Goal: Task Accomplishment & Management: Manage account settings

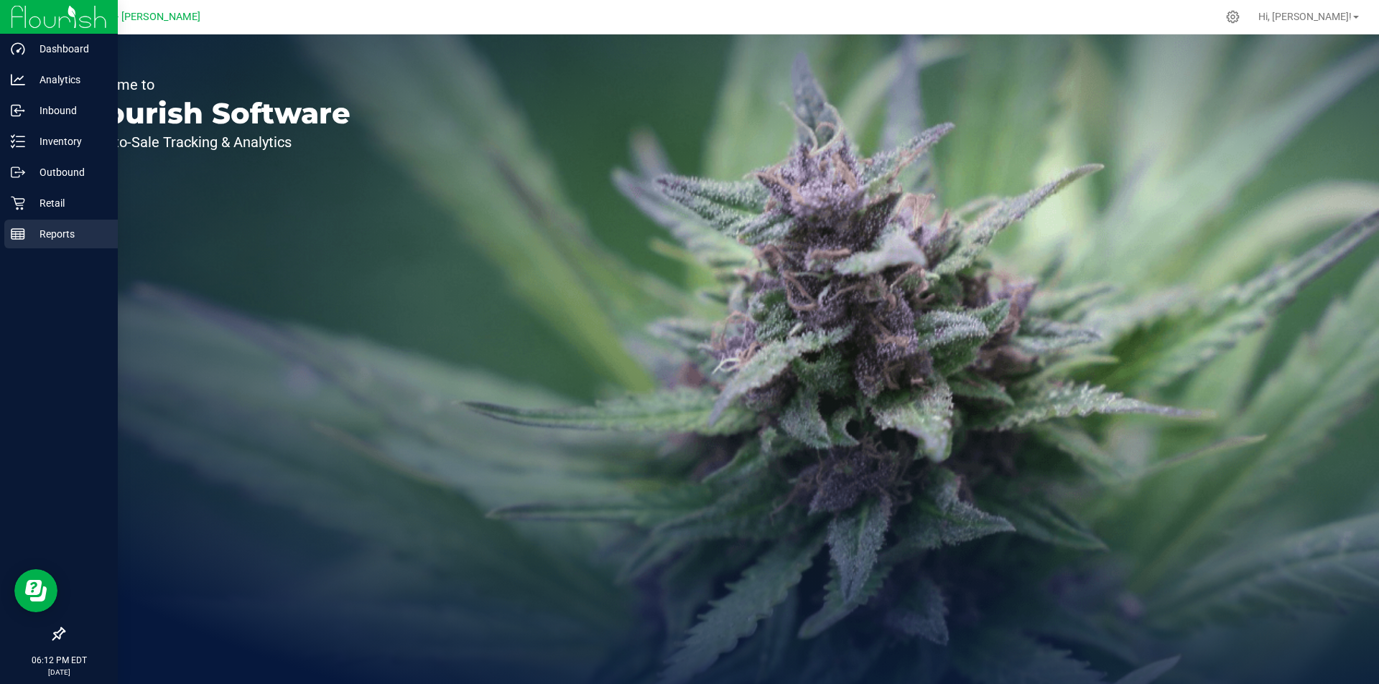
click at [26, 230] on p "Reports" at bounding box center [68, 233] width 86 height 17
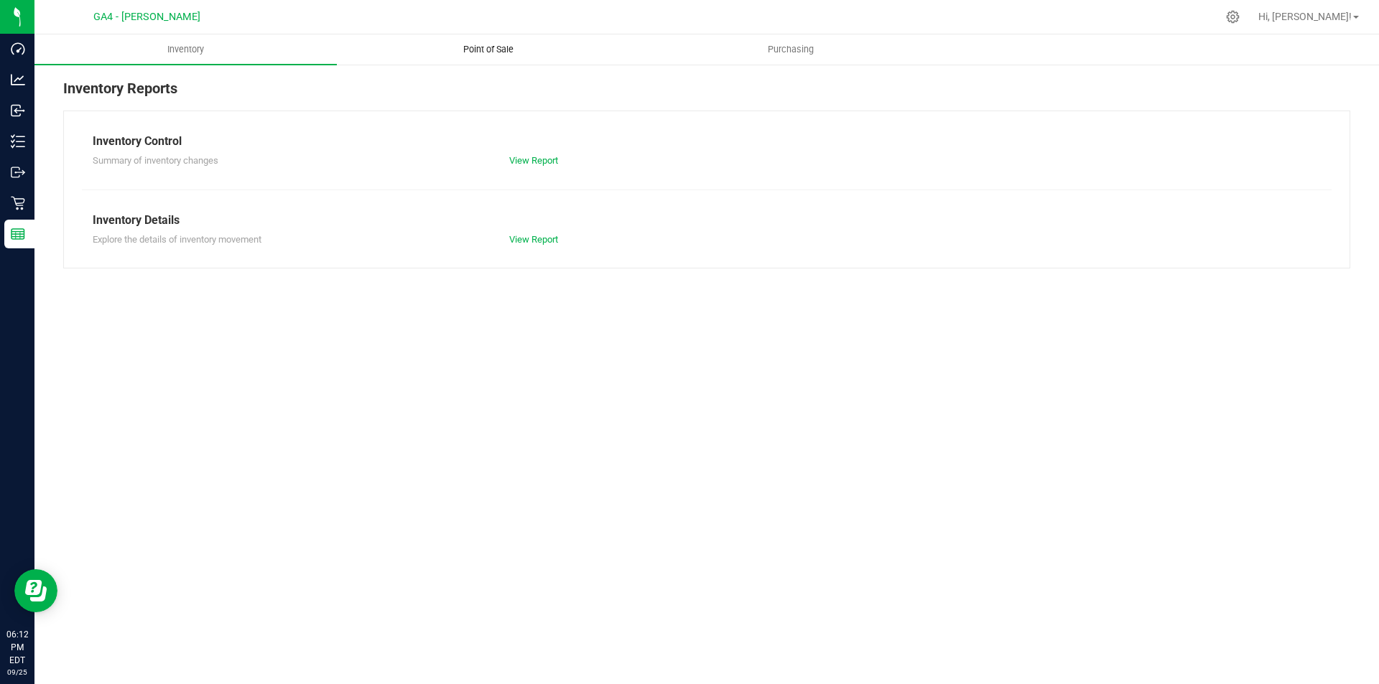
click at [481, 52] on span "Point of Sale" at bounding box center [488, 49] width 89 height 13
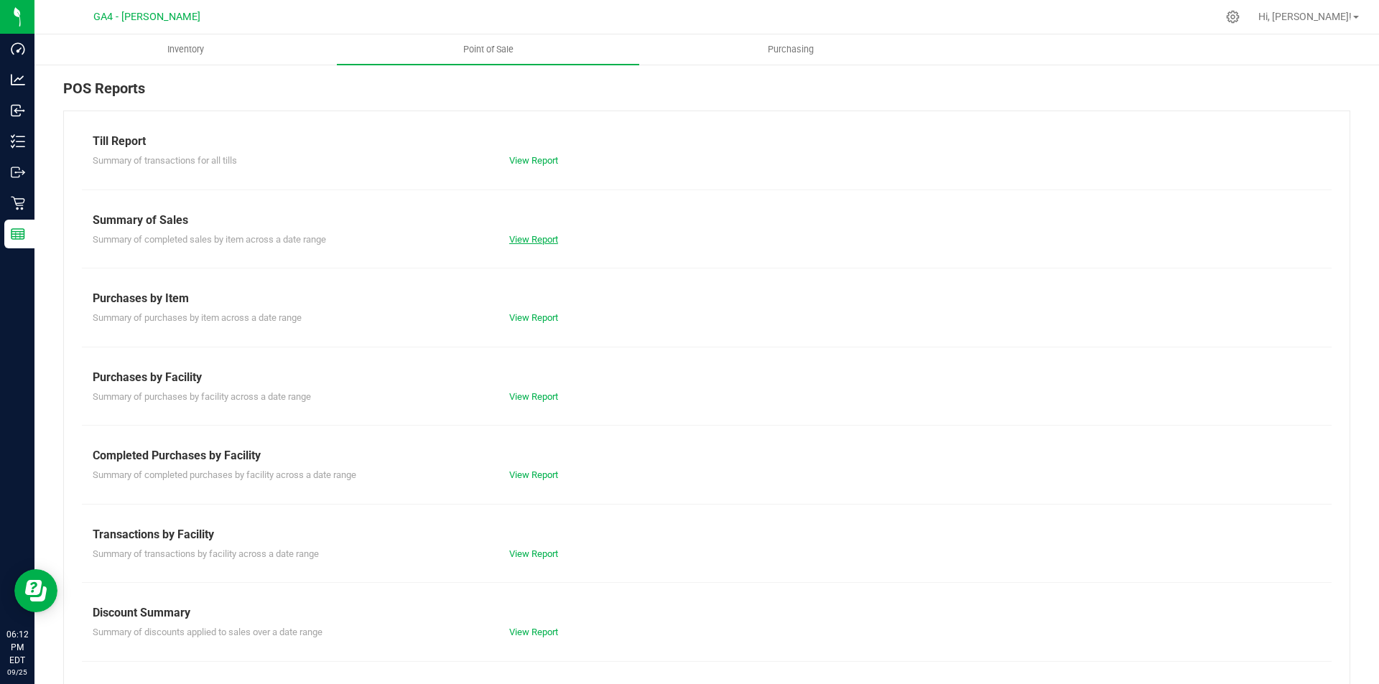
click at [534, 234] on link "View Report" at bounding box center [533, 239] width 49 height 11
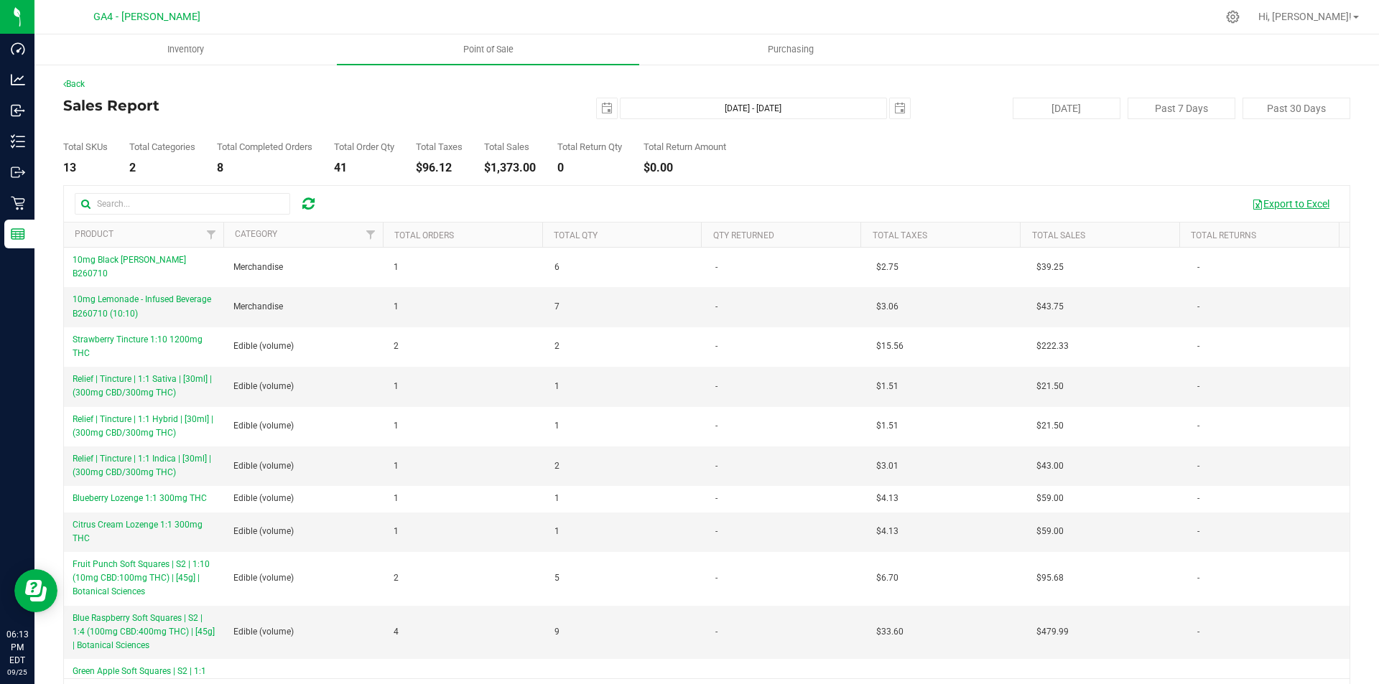
click at [1287, 199] on button "Export to Excel" at bounding box center [1290, 204] width 96 height 24
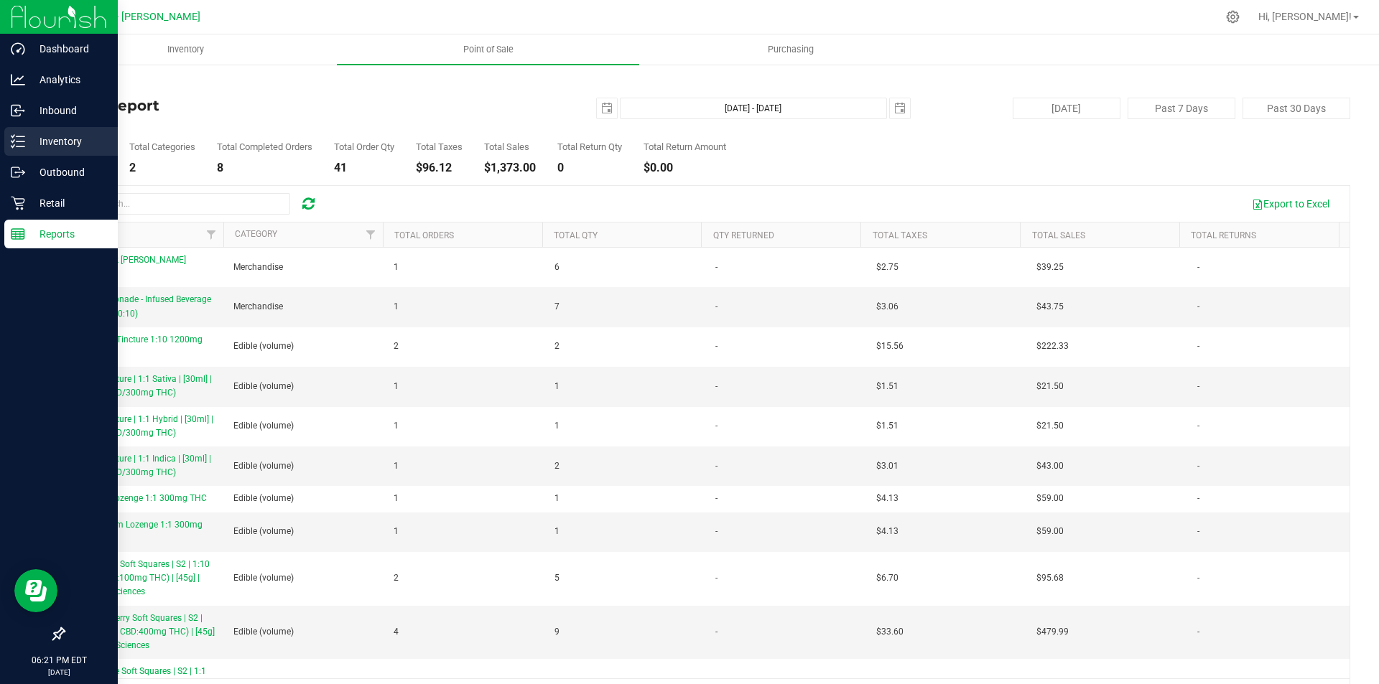
click at [21, 136] on line at bounding box center [21, 136] width 8 height 0
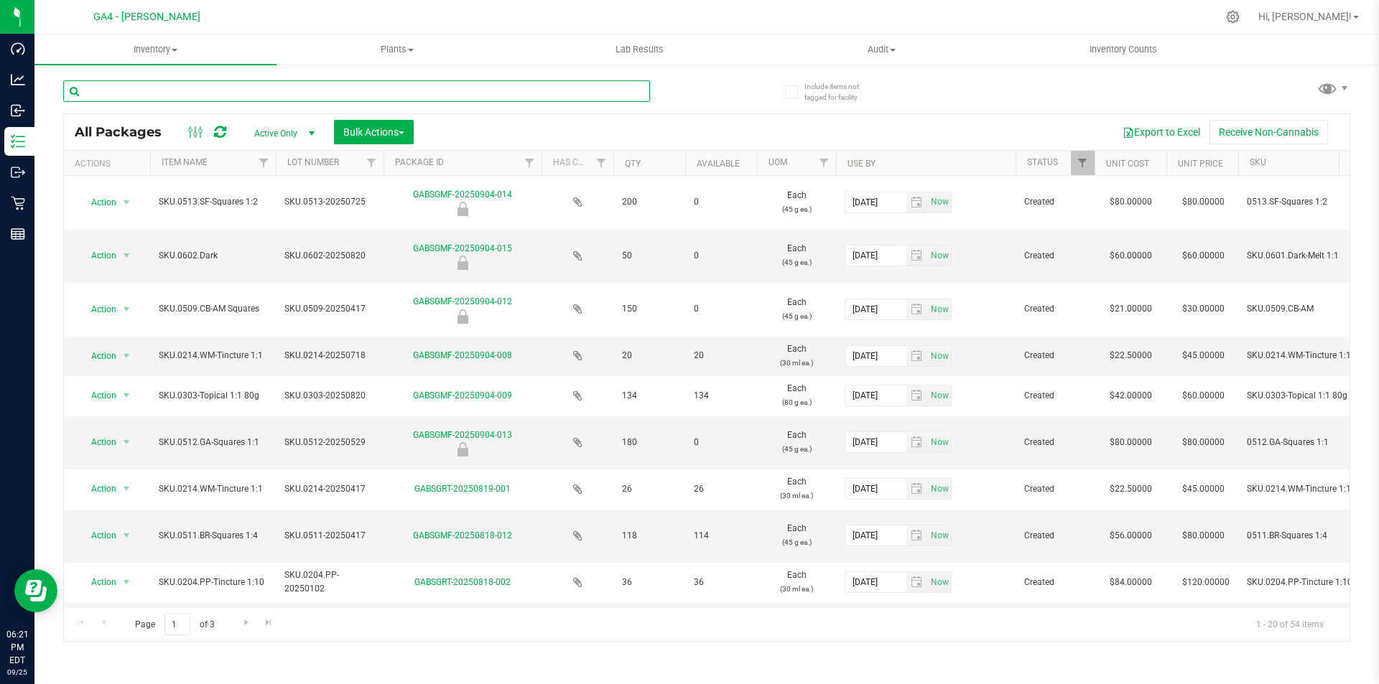
click at [197, 92] on input "text" at bounding box center [356, 91] width 587 height 22
type input "dark choc"
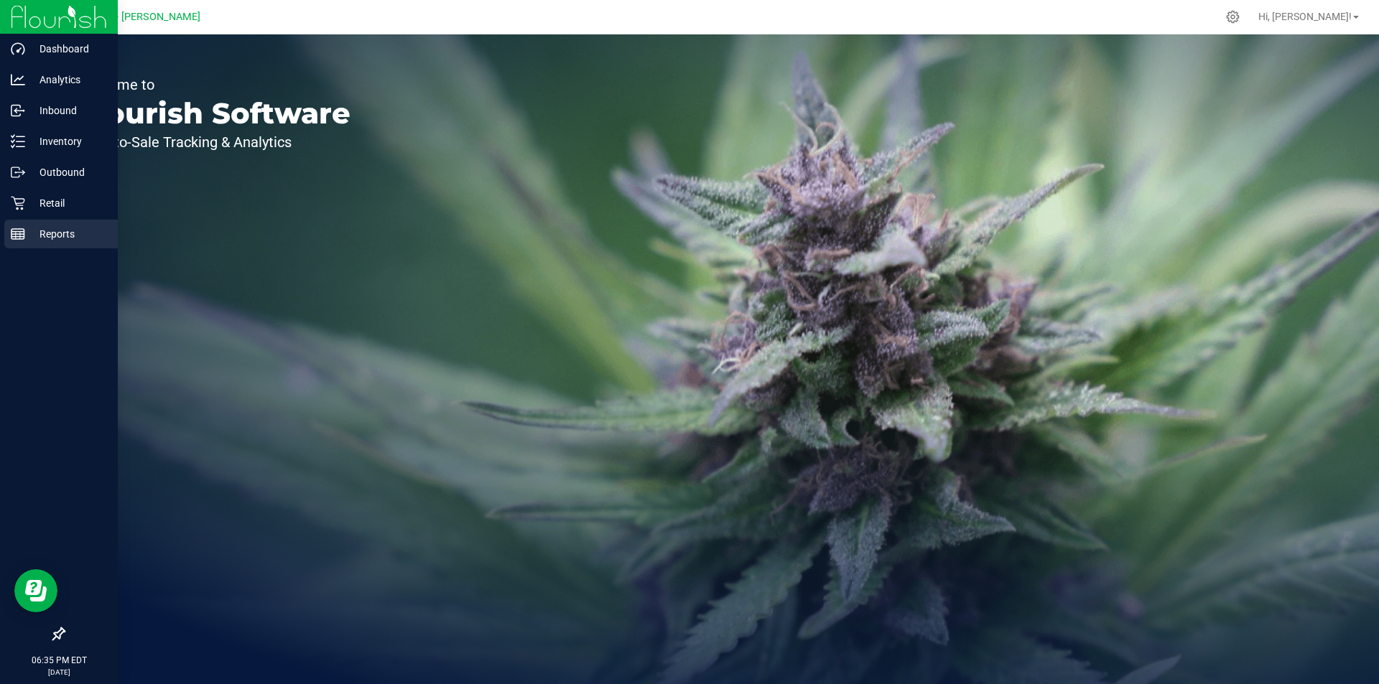
click at [14, 240] on icon at bounding box center [18, 234] width 14 height 14
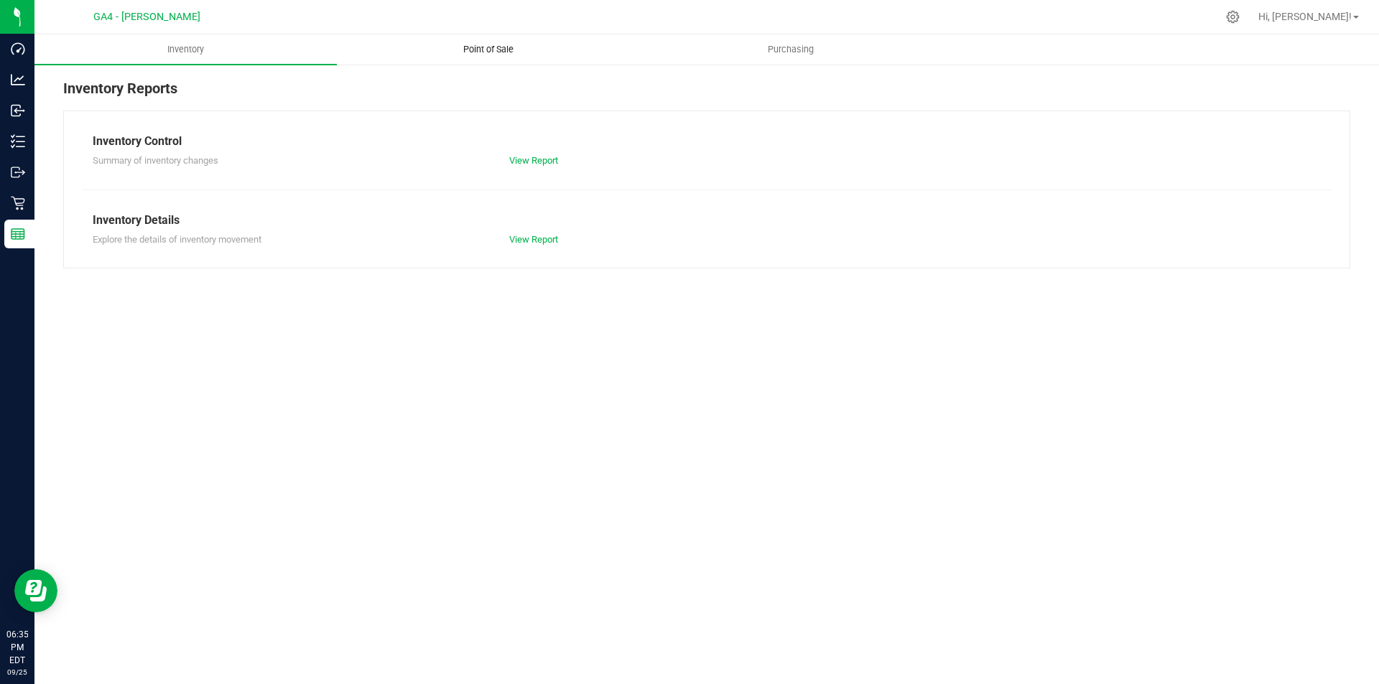
click at [467, 47] on span "Point of Sale" at bounding box center [488, 49] width 89 height 13
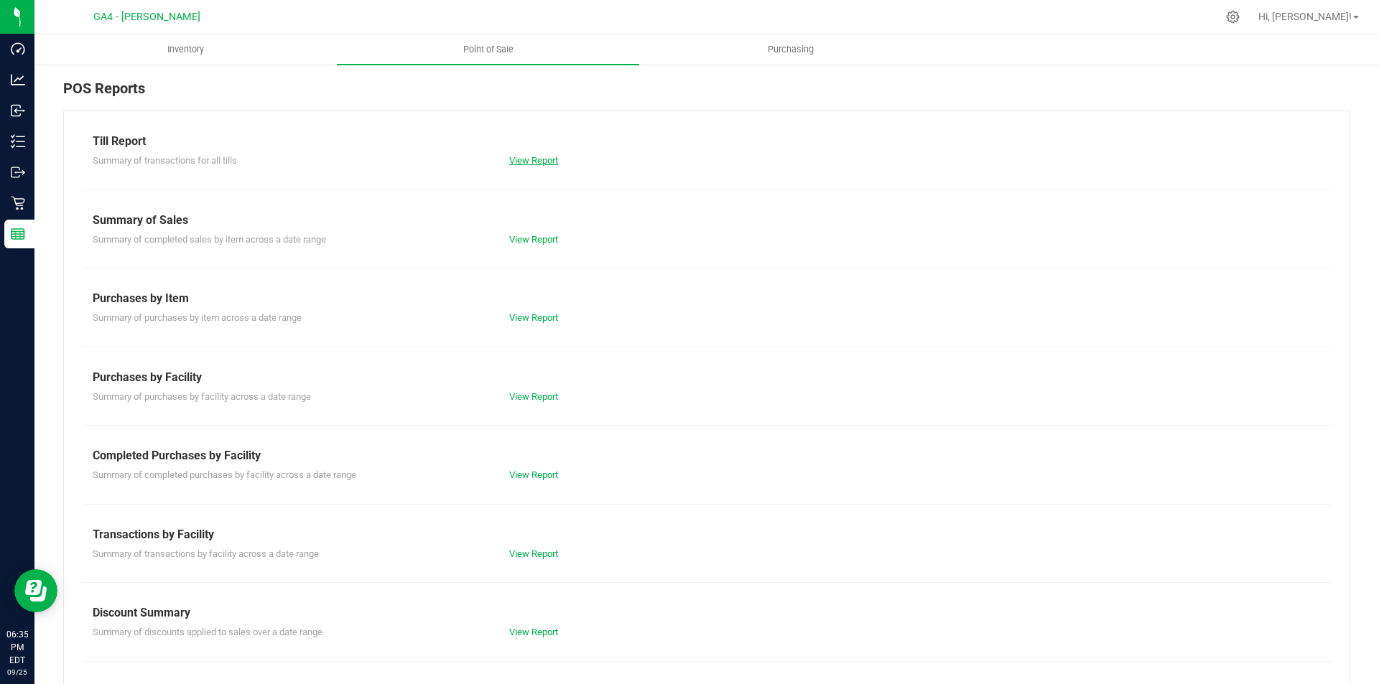
click at [533, 163] on link "View Report" at bounding box center [533, 160] width 49 height 11
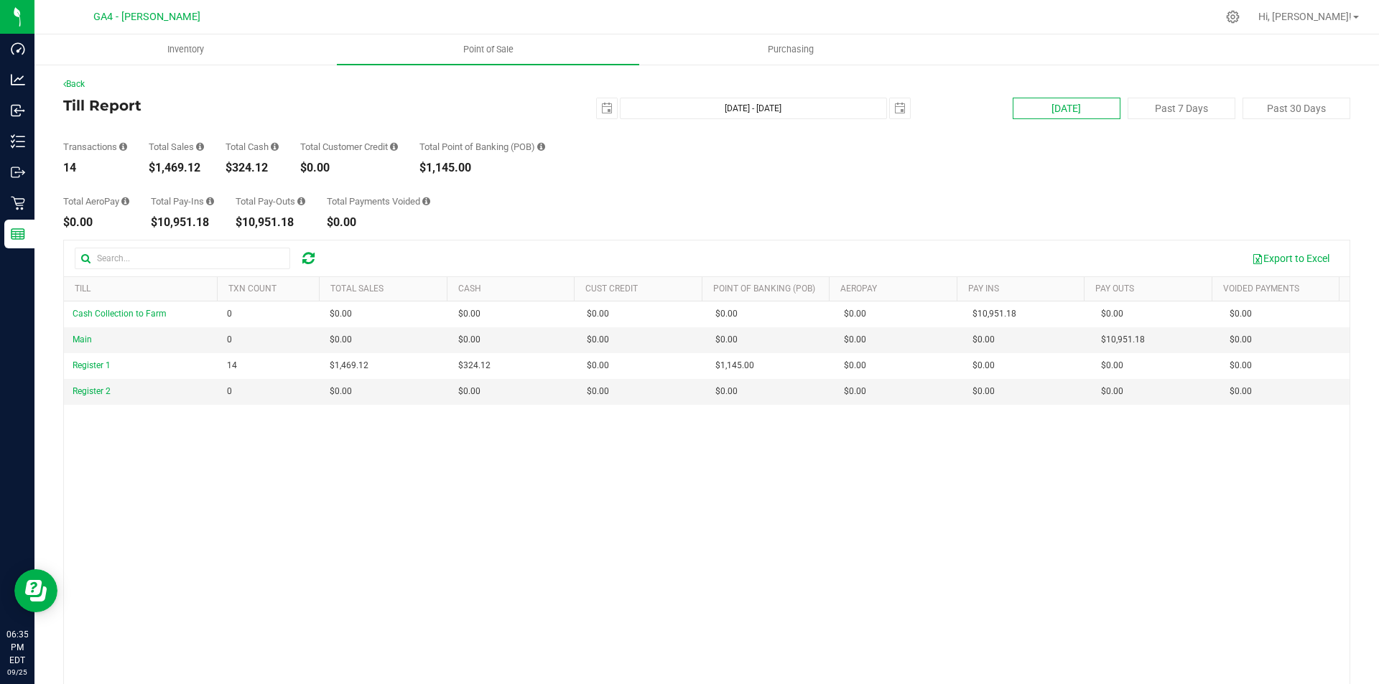
click at [1048, 111] on button "[DATE]" at bounding box center [1066, 109] width 108 height 22
click at [304, 259] on icon at bounding box center [308, 258] width 12 height 14
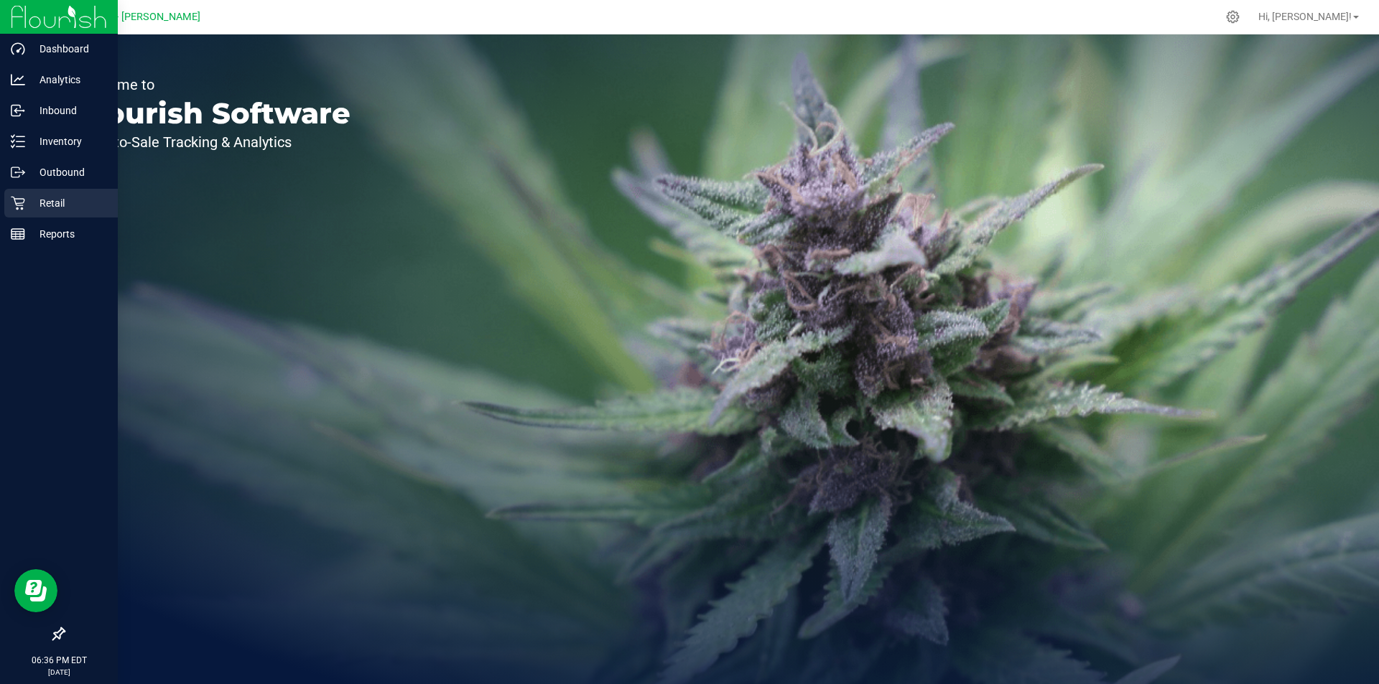
click at [36, 193] on div "Retail" at bounding box center [60, 203] width 113 height 29
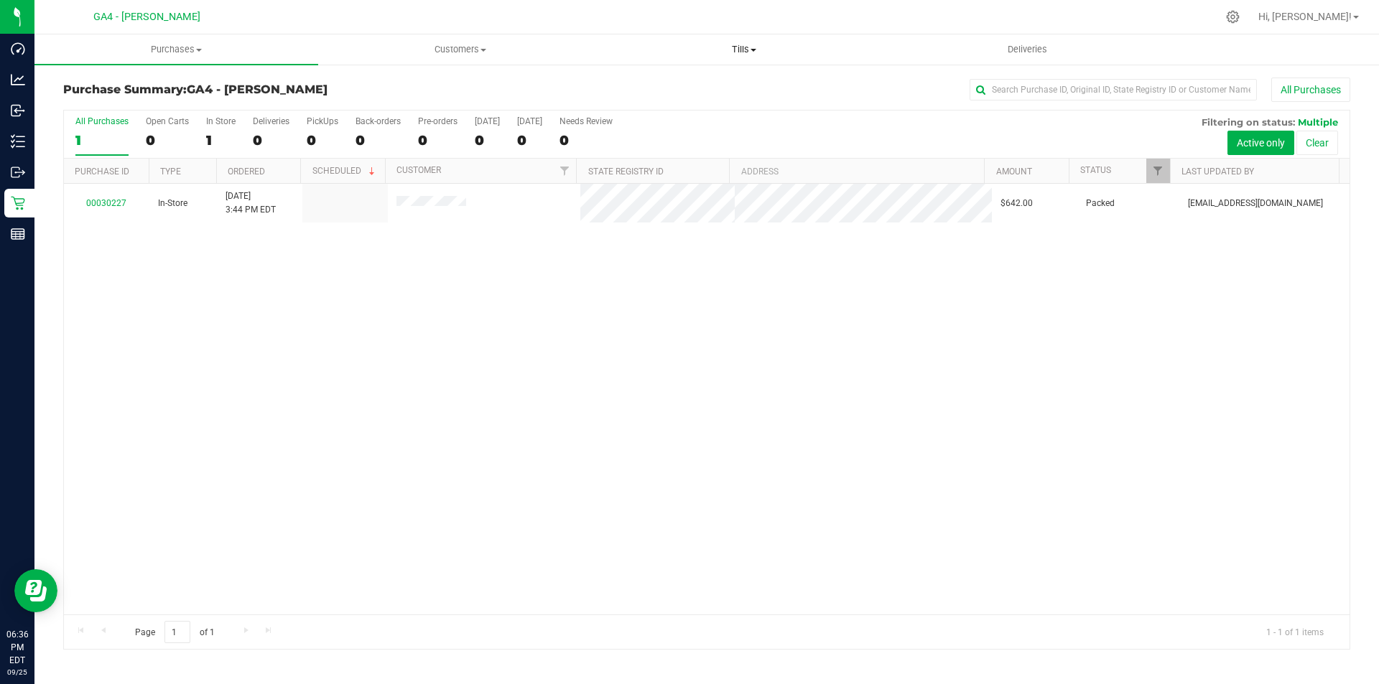
click at [742, 43] on span "Tills" at bounding box center [743, 49] width 282 height 13
click at [734, 82] on li "Manage tills" at bounding box center [744, 86] width 284 height 17
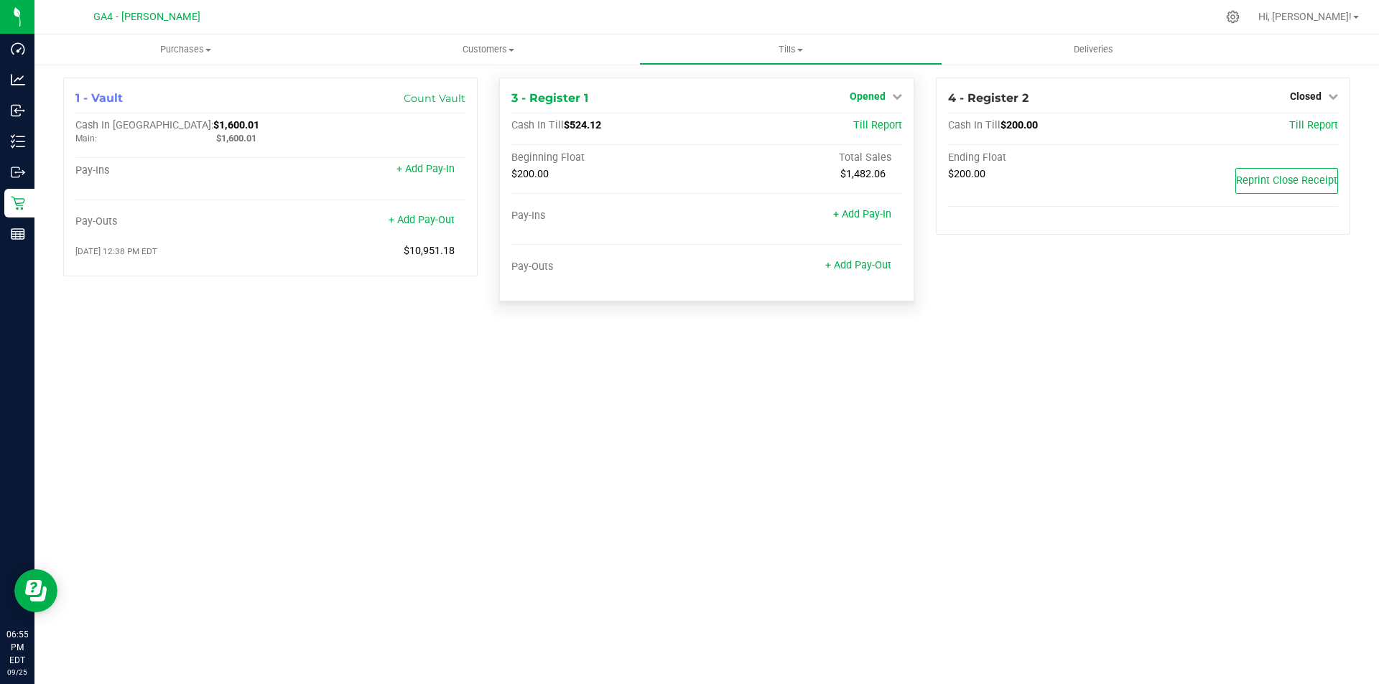
click at [895, 92] on icon at bounding box center [897, 96] width 10 height 10
click at [878, 119] on div "Close Till" at bounding box center [869, 127] width 106 height 18
click at [875, 124] on link "Close Till" at bounding box center [868, 126] width 39 height 11
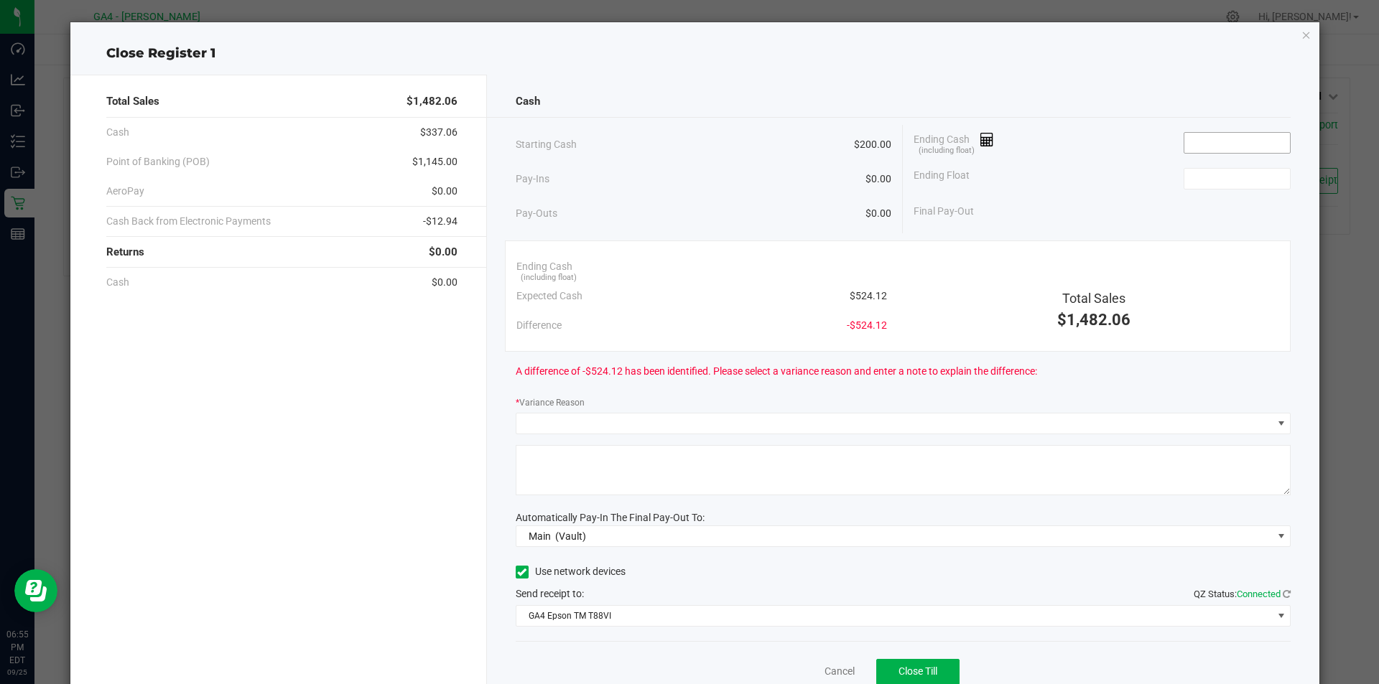
click at [1247, 146] on input at bounding box center [1237, 143] width 106 height 20
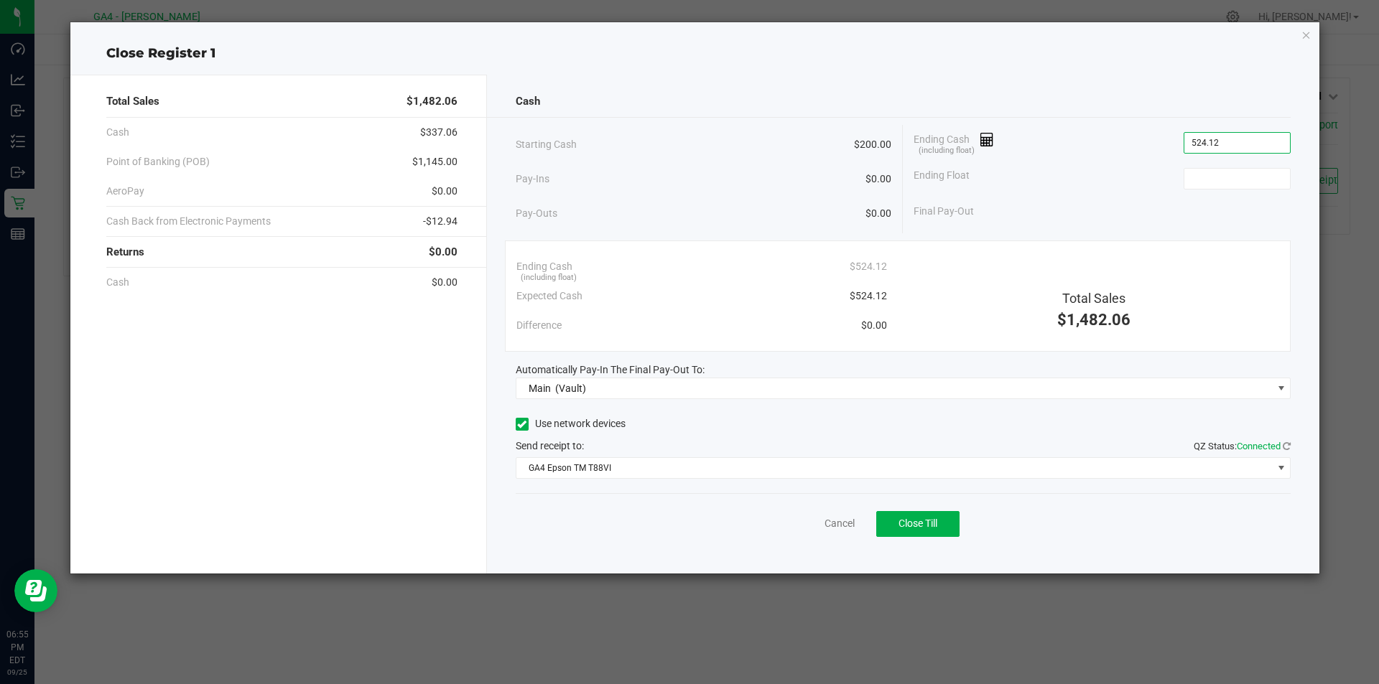
type input "$524.12"
type input "$200.00"
click at [918, 526] on span "Close Till" at bounding box center [917, 523] width 39 height 11
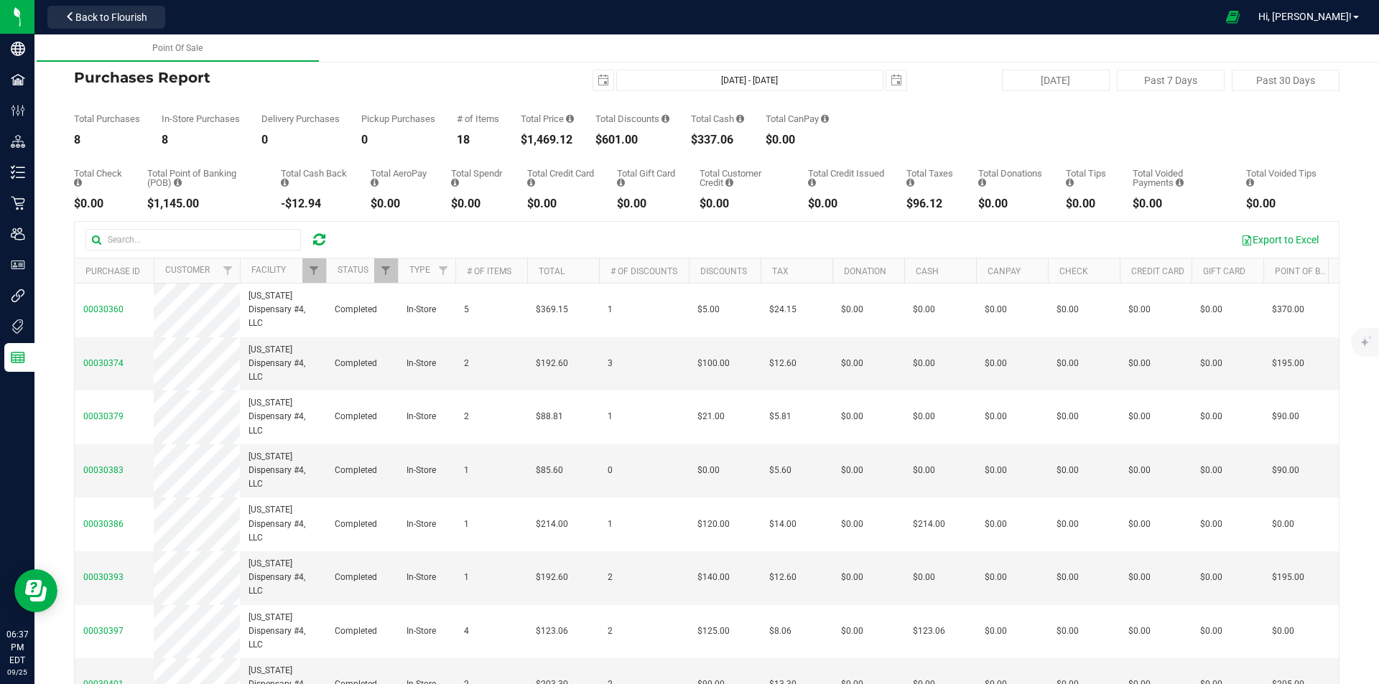
click at [321, 238] on icon at bounding box center [319, 240] width 12 height 14
